Goal: Task Accomplishment & Management: Use online tool/utility

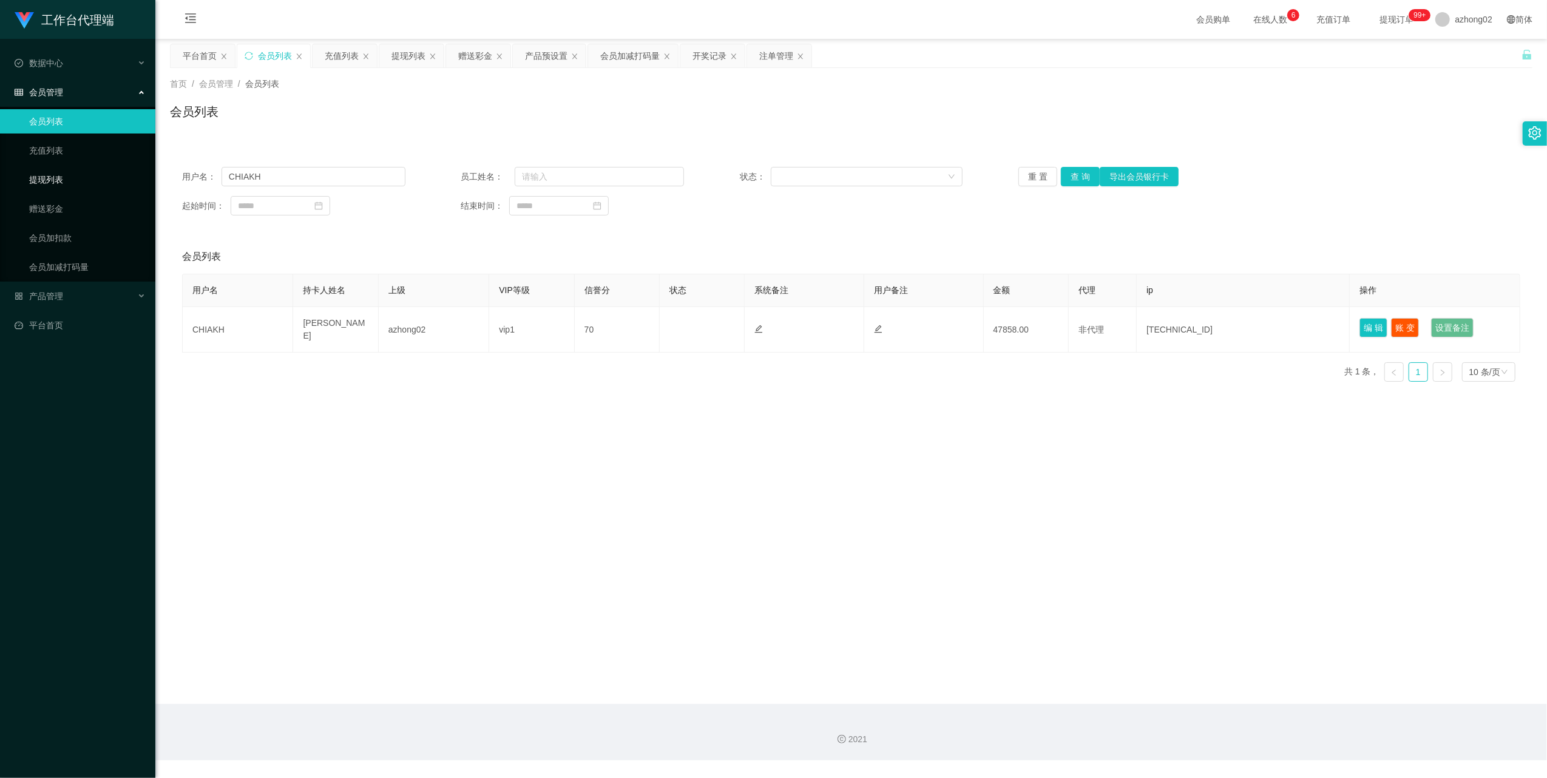
click at [66, 180] on link "提现列表" at bounding box center [87, 179] width 117 height 24
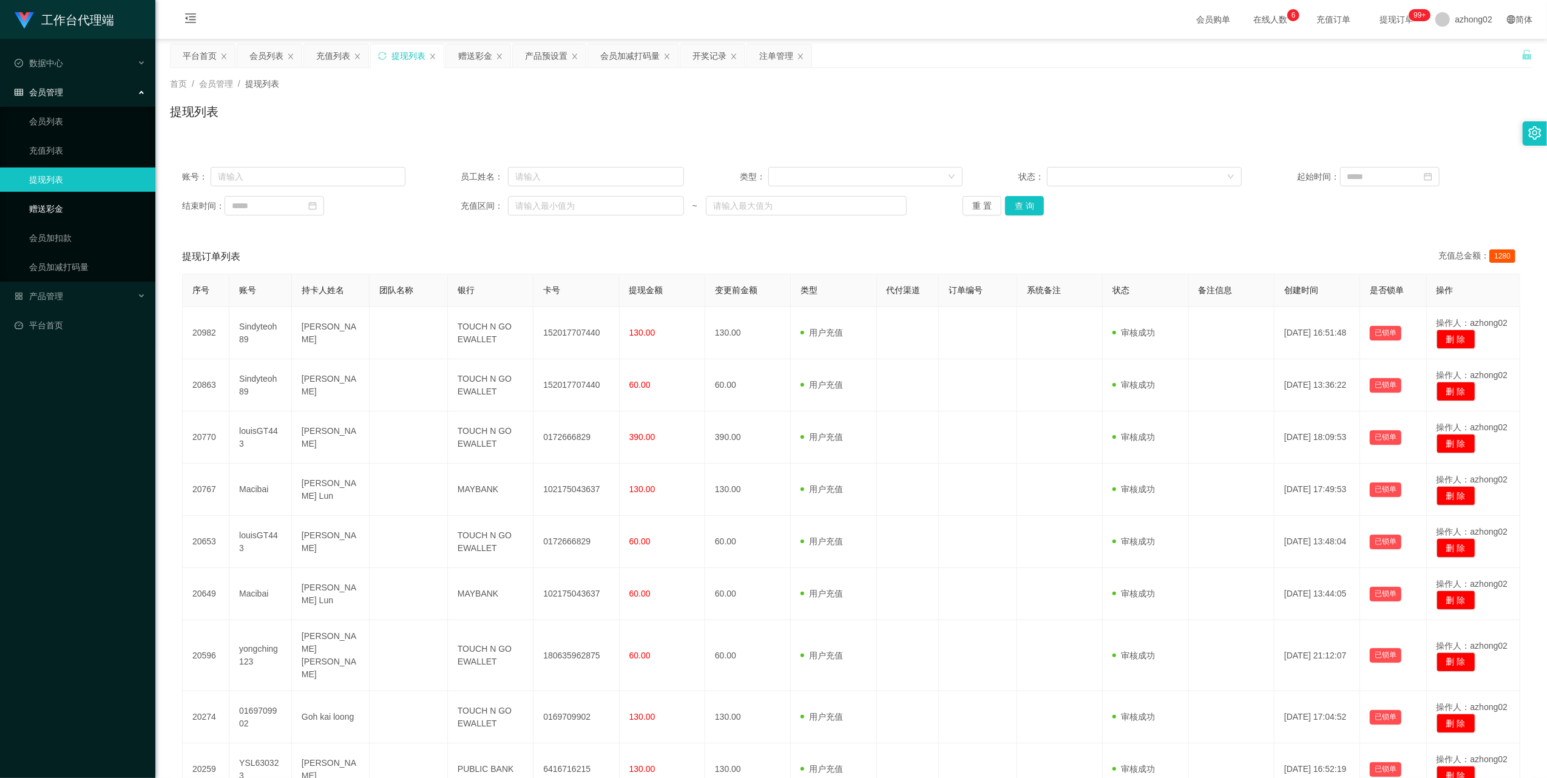
click at [63, 199] on link "赠送彩金" at bounding box center [87, 209] width 117 height 24
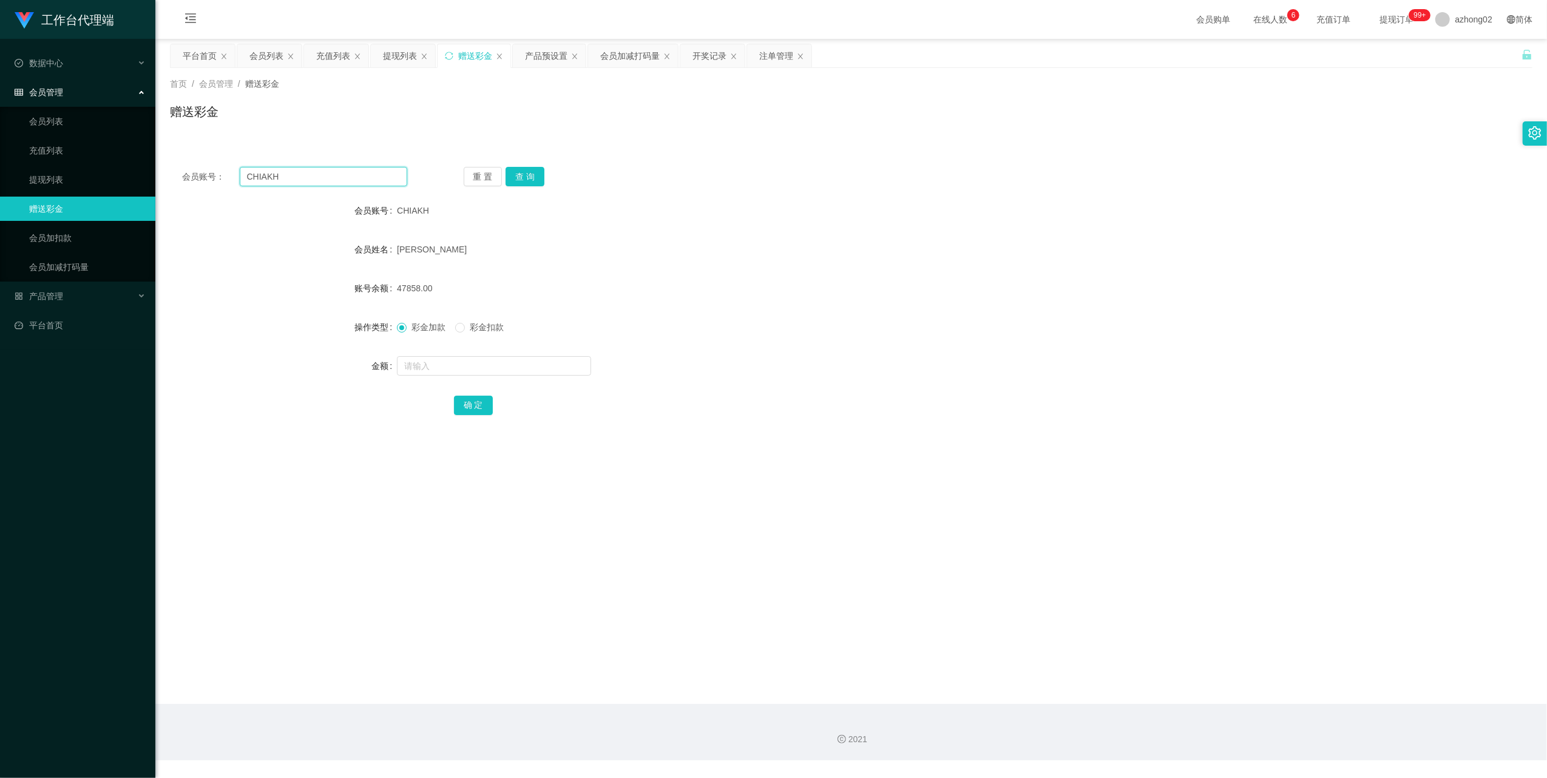
click at [306, 178] on input "CHIAKH" at bounding box center [323, 176] width 167 height 19
paste input "Sindyteoh89"
type input "Sindyteoh89"
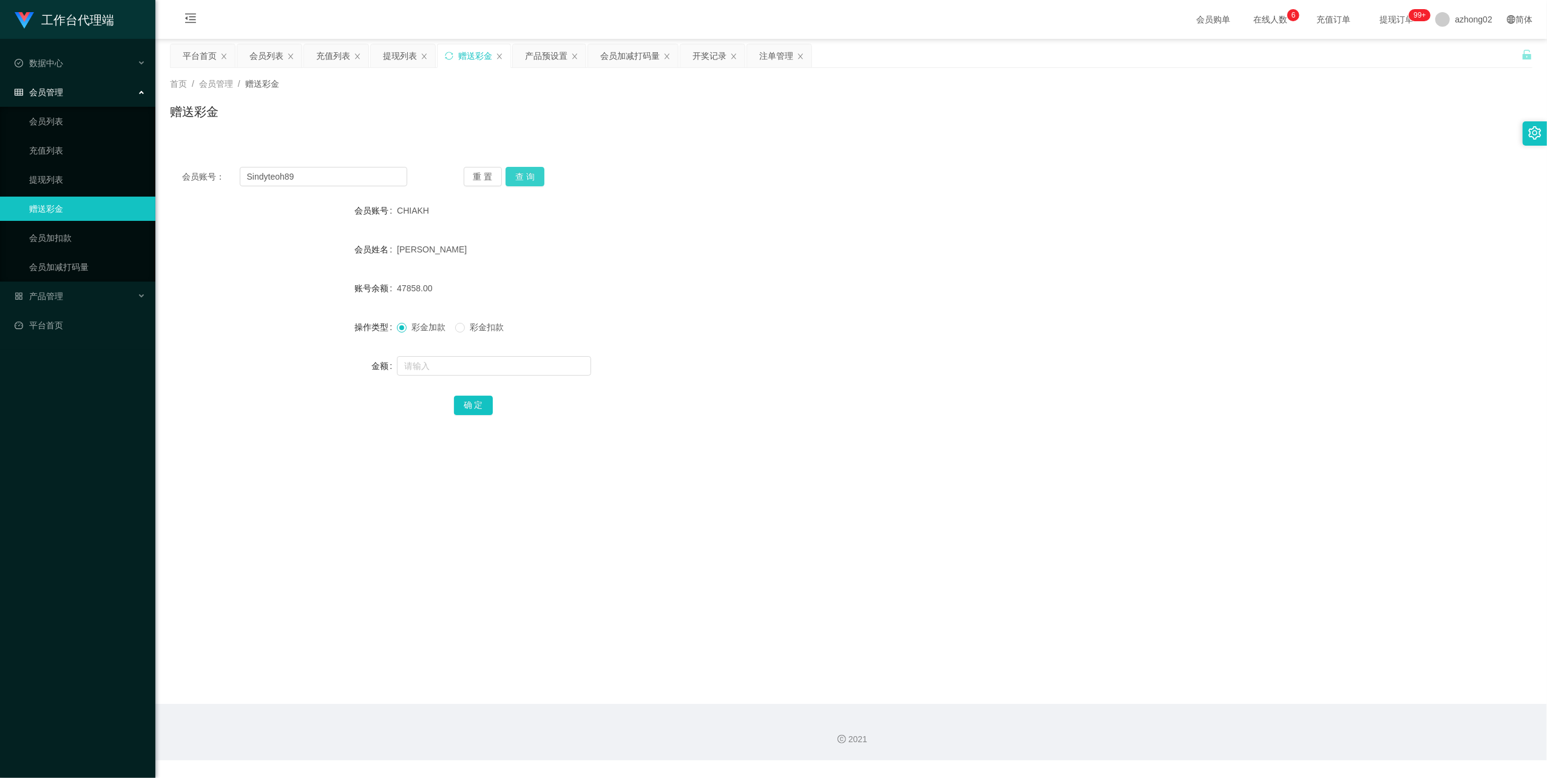
click at [518, 178] on button "查 询" at bounding box center [525, 176] width 39 height 19
click at [522, 171] on button "查 询" at bounding box center [525, 176] width 39 height 19
